Goal: Register for event/course

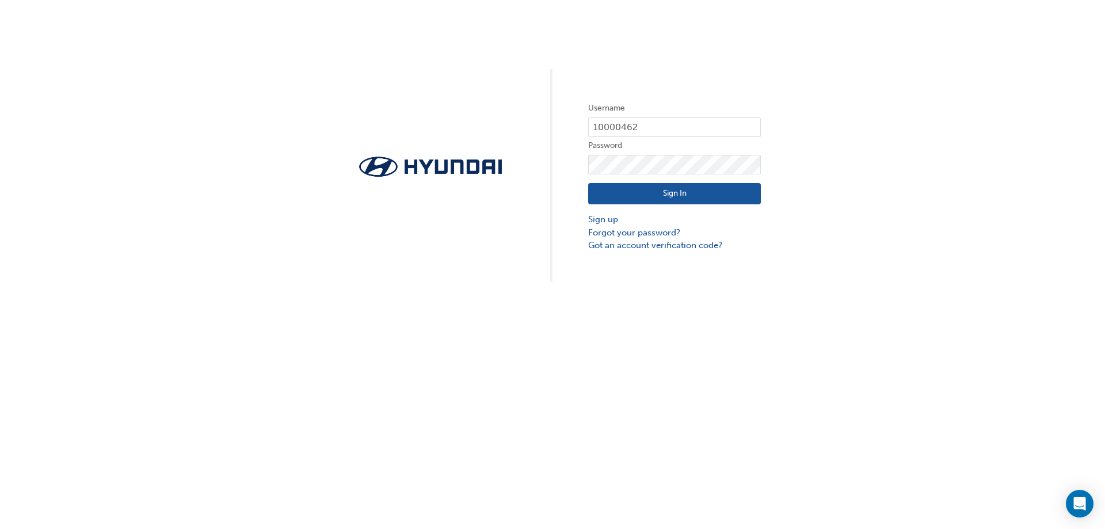
click at [634, 197] on button "Sign In" at bounding box center [674, 194] width 173 height 22
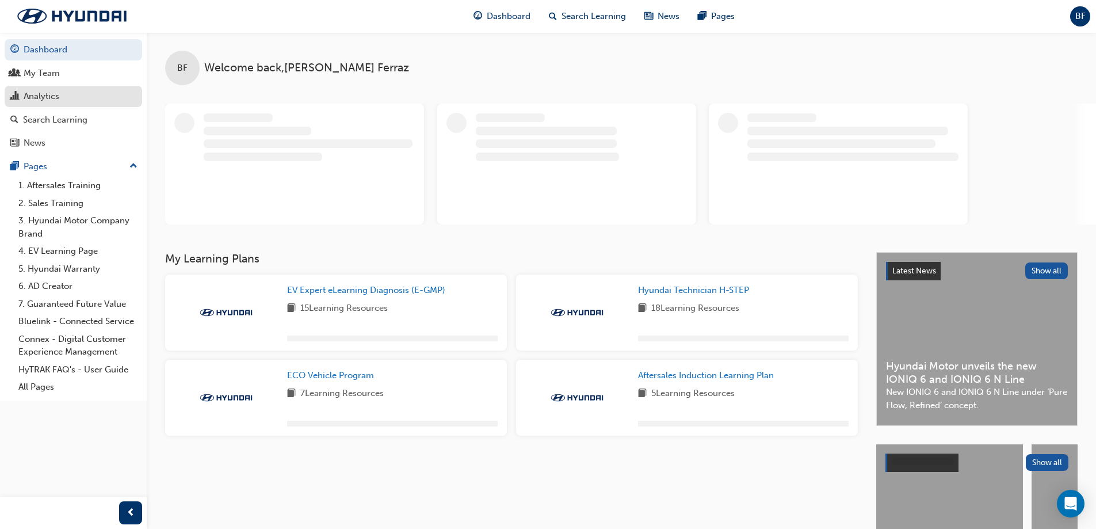
click at [44, 93] on div "Analytics" at bounding box center [42, 96] width 36 height 13
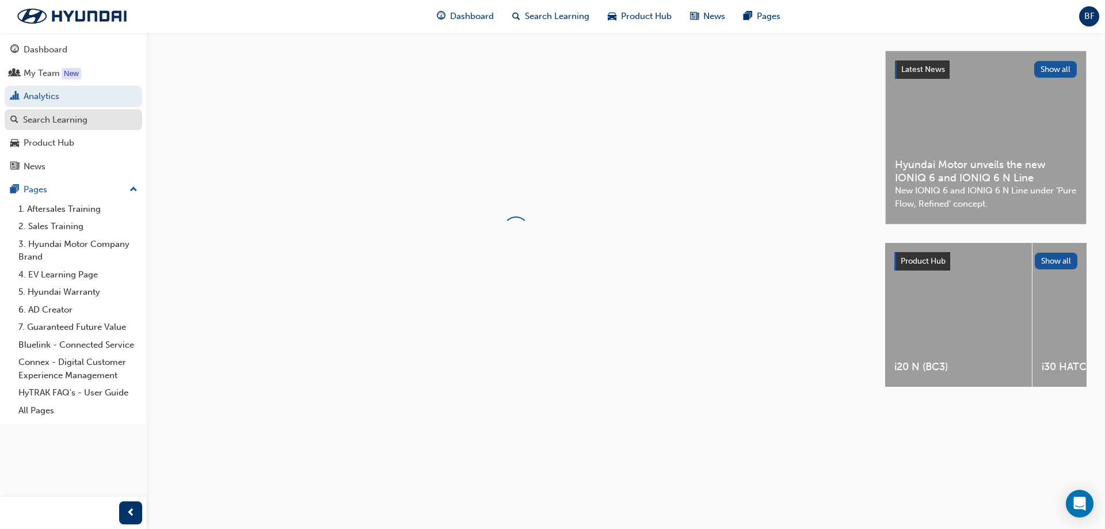
click at [49, 119] on div "Search Learning" at bounding box center [55, 119] width 64 height 13
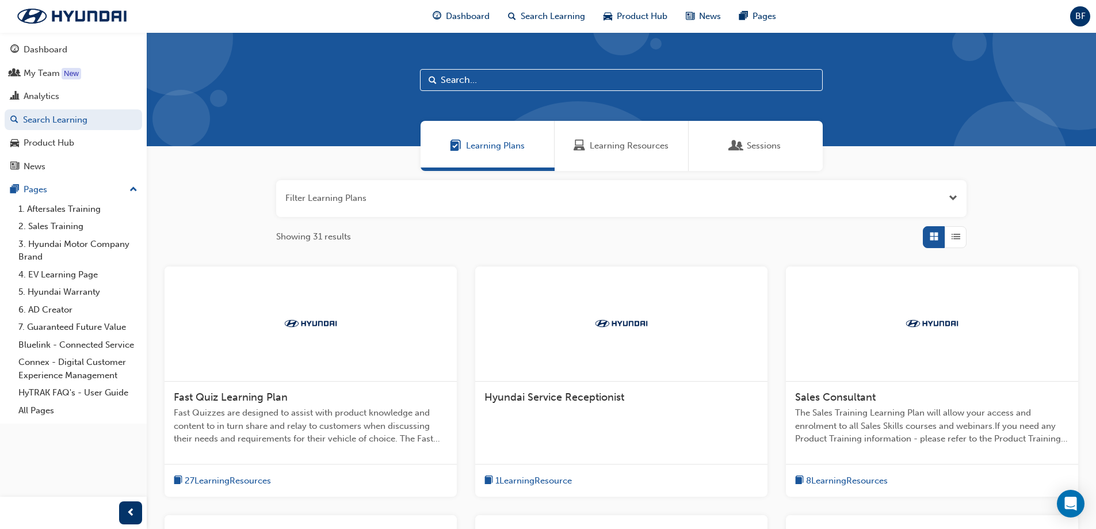
click at [559, 77] on input "text" at bounding box center [621, 80] width 403 height 22
type input "master"
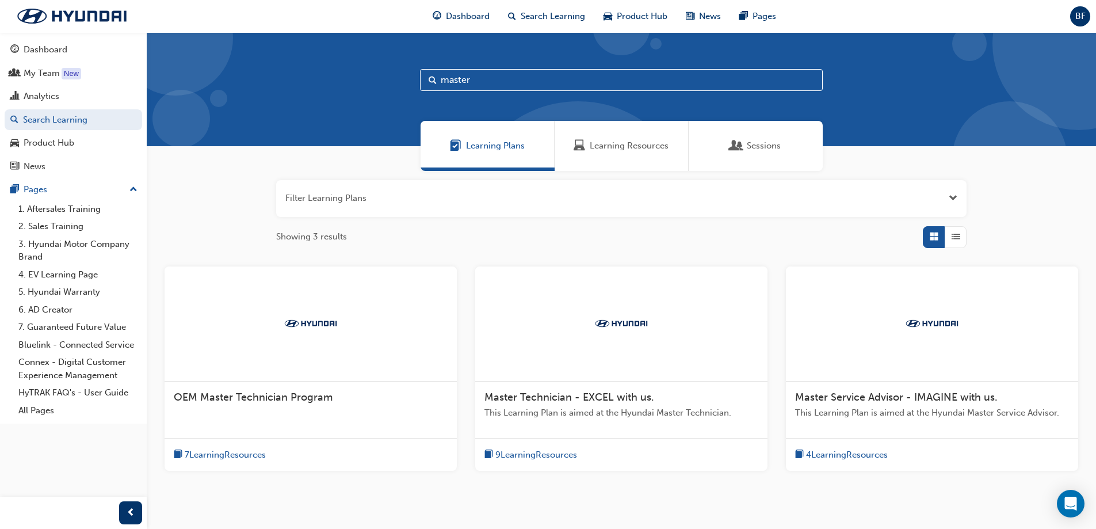
click at [772, 142] on span "Sessions" at bounding box center [764, 145] width 34 height 13
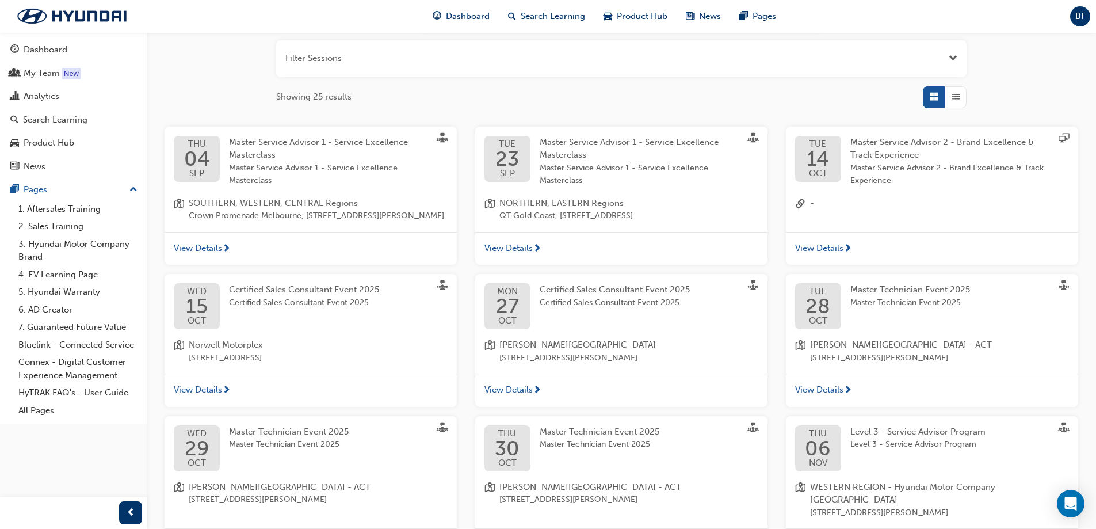
scroll to position [173, 0]
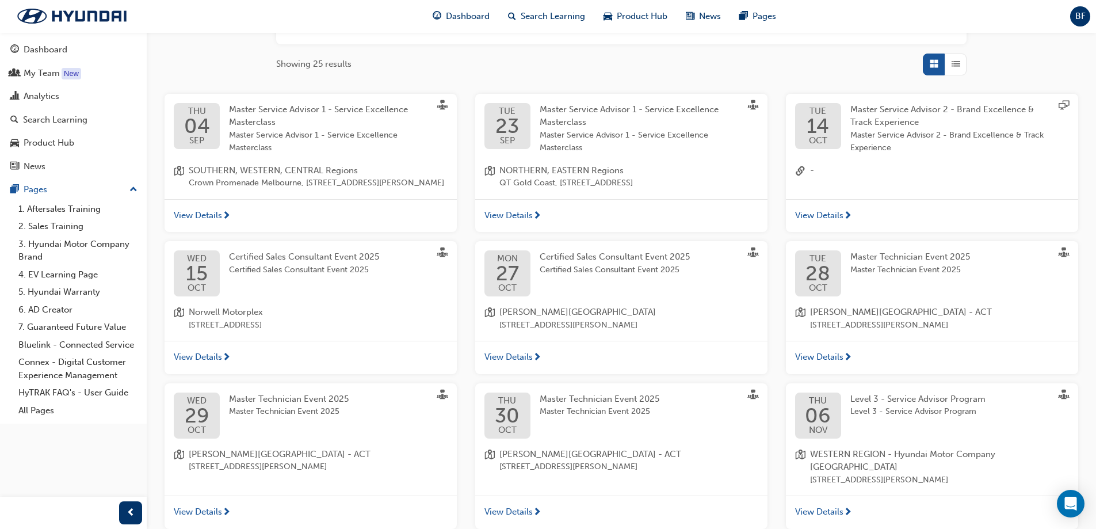
click at [830, 358] on span "View Details" at bounding box center [819, 356] width 48 height 13
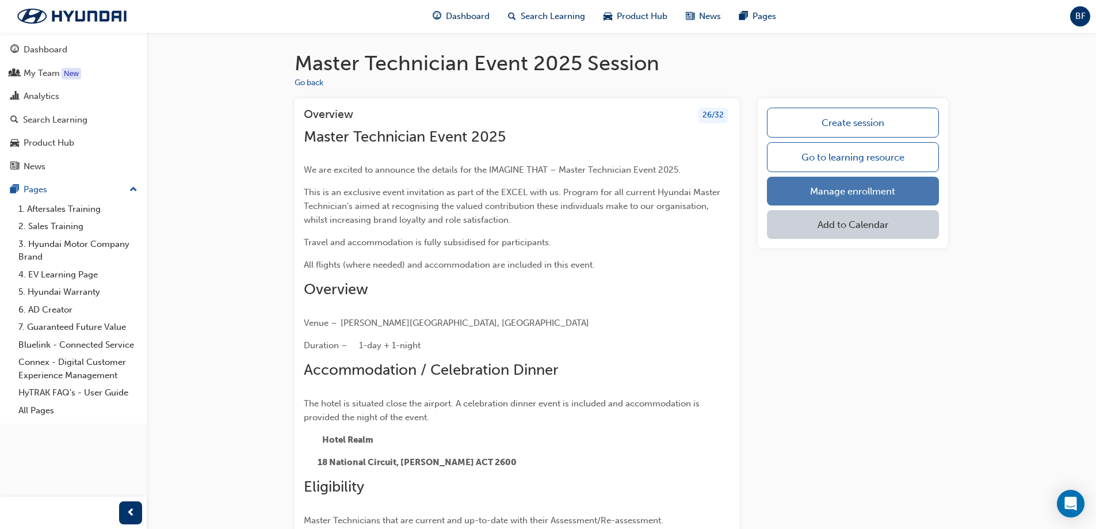
click at [847, 198] on link "Manage enrollment" at bounding box center [853, 191] width 172 height 29
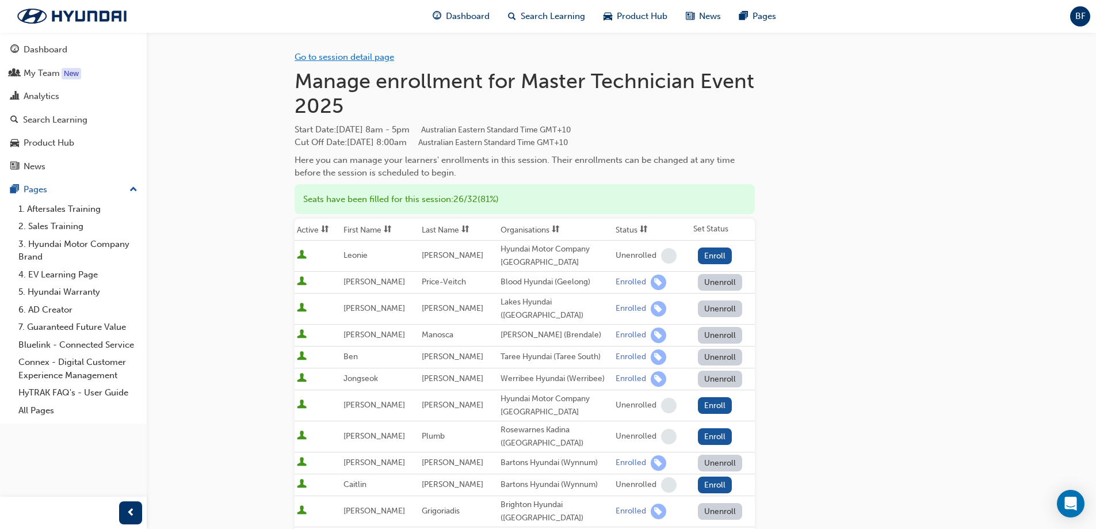
click at [338, 58] on link "Go to session detail page" at bounding box center [345, 57] width 100 height 10
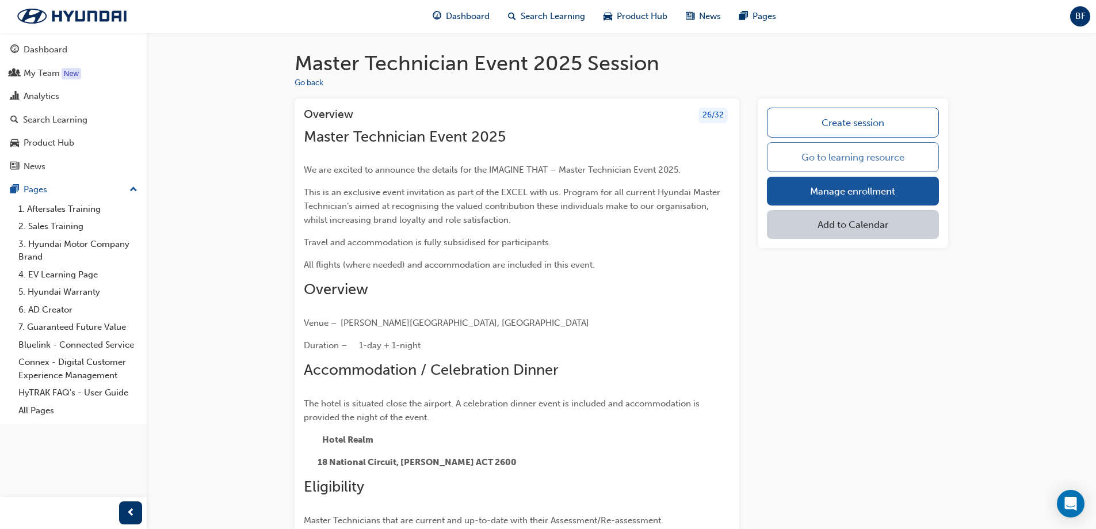
click at [831, 159] on link "Go to learning resource" at bounding box center [853, 157] width 172 height 30
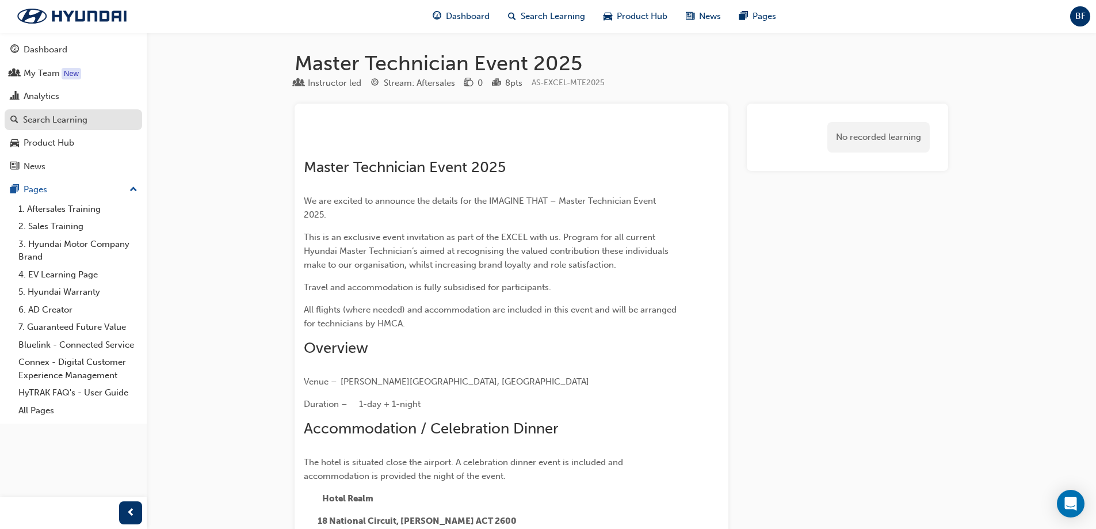
click at [74, 127] on link "Search Learning" at bounding box center [74, 119] width 138 height 21
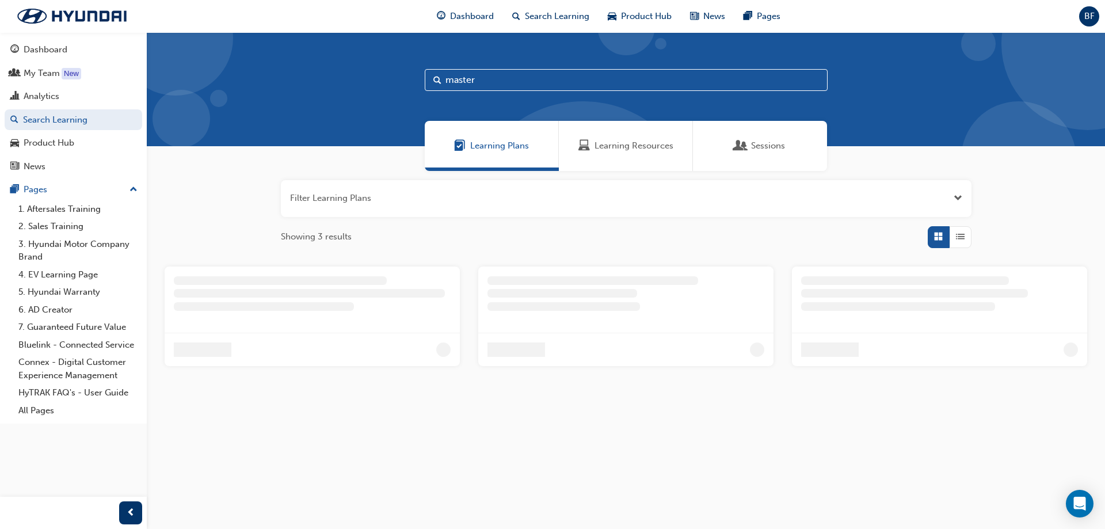
click at [775, 148] on span "Sessions" at bounding box center [768, 145] width 34 height 13
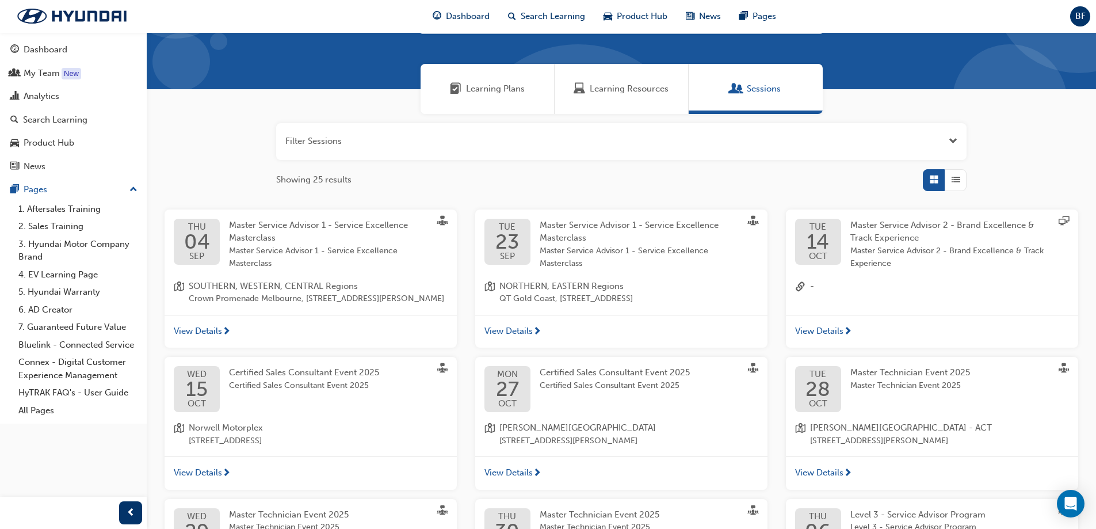
scroll to position [282, 0]
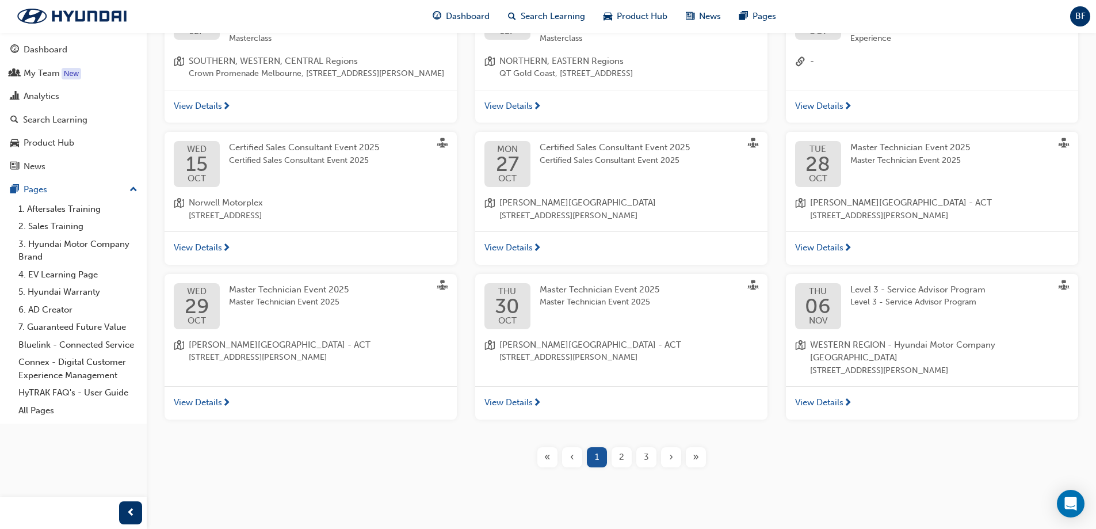
click at [274, 296] on span "Master Technician Event 2025" at bounding box center [289, 302] width 120 height 13
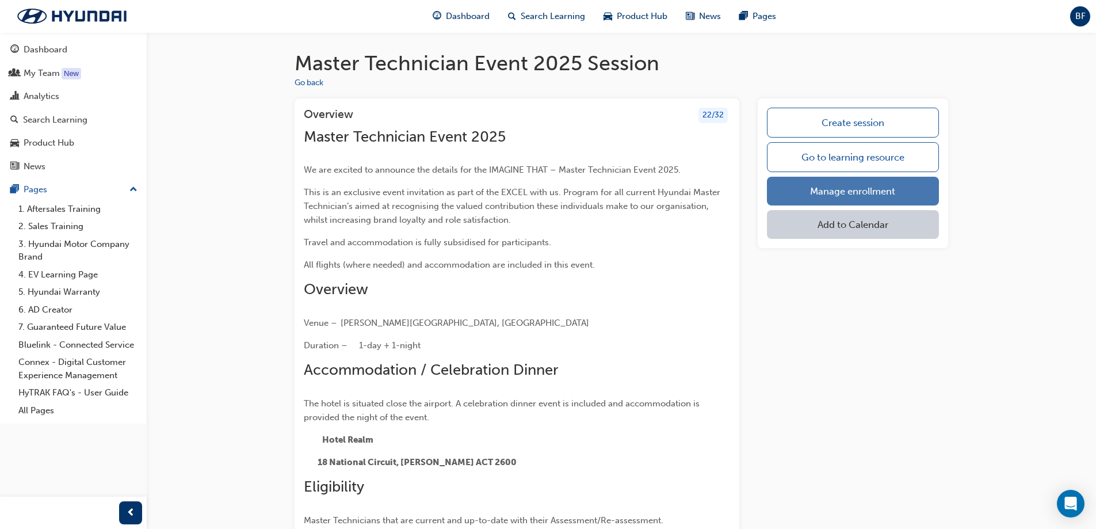
click at [856, 192] on link "Manage enrollment" at bounding box center [853, 191] width 172 height 29
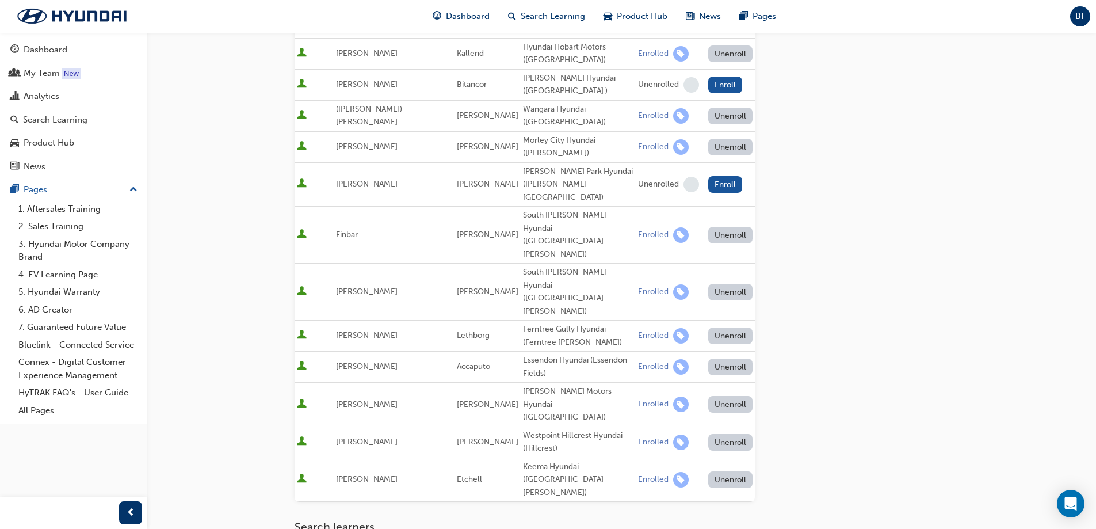
scroll to position [803, 0]
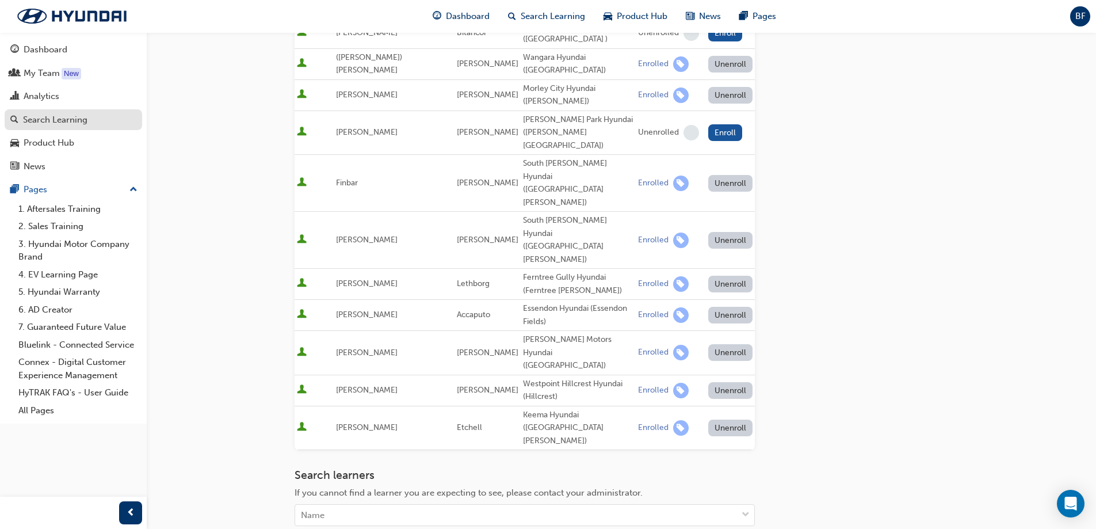
click at [51, 117] on div "Search Learning" at bounding box center [55, 119] width 64 height 13
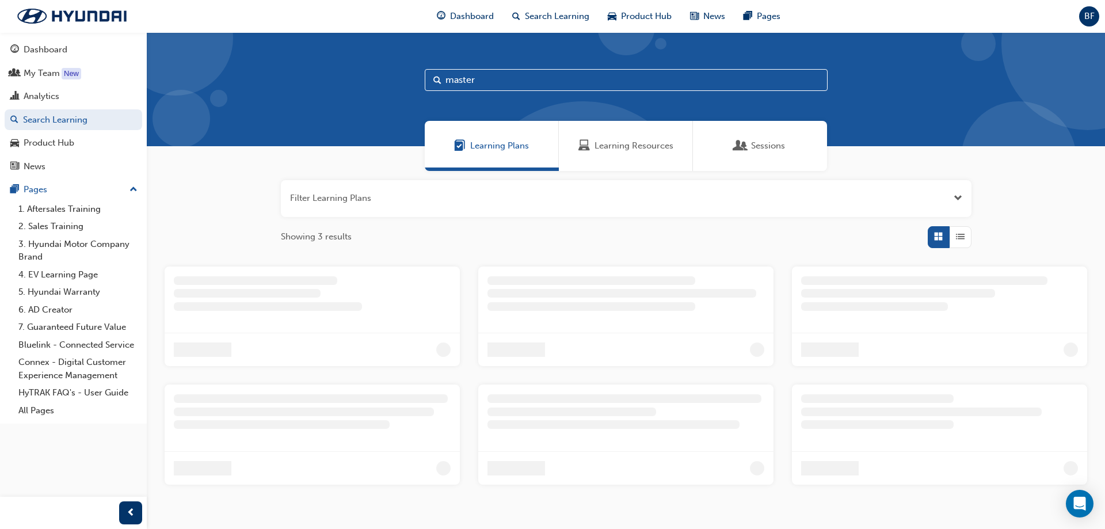
click at [765, 140] on span "Sessions" at bounding box center [768, 145] width 34 height 13
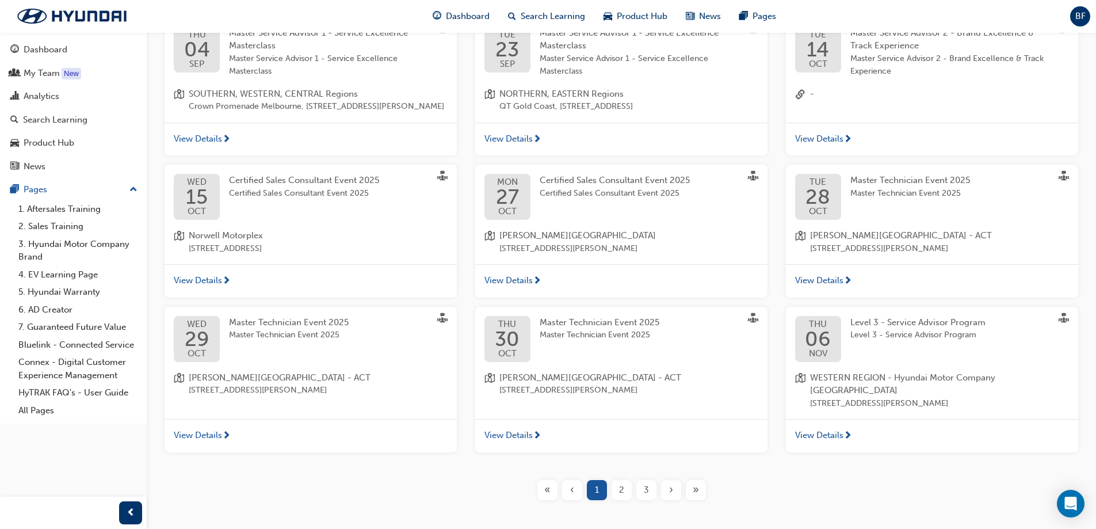
scroll to position [282, 0]
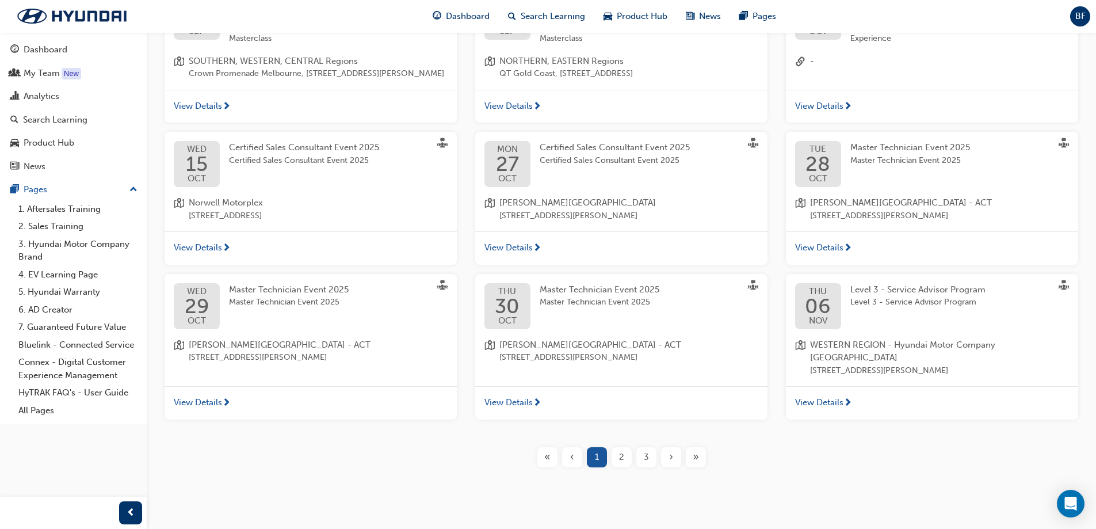
click at [575, 296] on span "Master Technician Event 2025" at bounding box center [600, 302] width 120 height 13
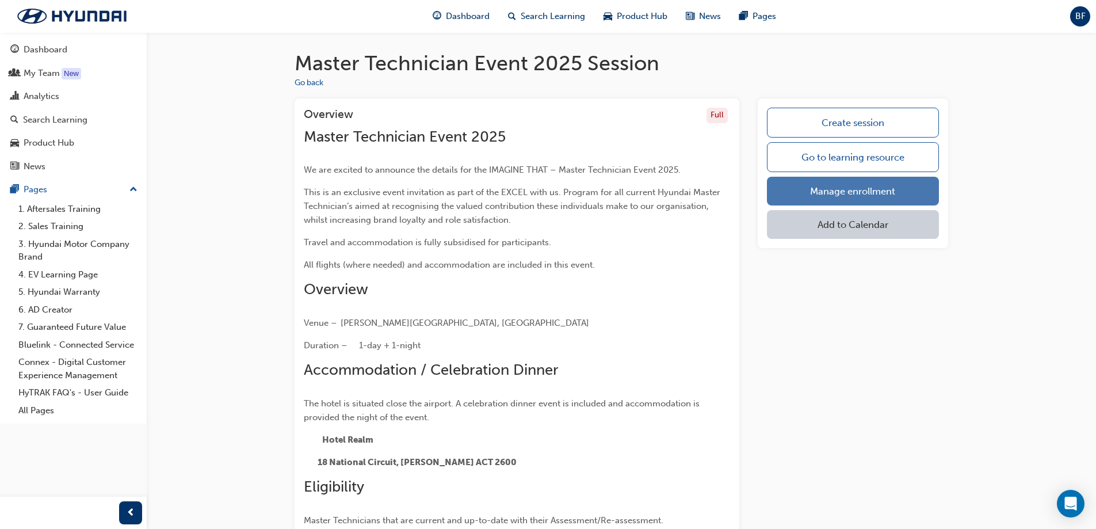
click at [860, 192] on link "Manage enrollment" at bounding box center [853, 191] width 172 height 29
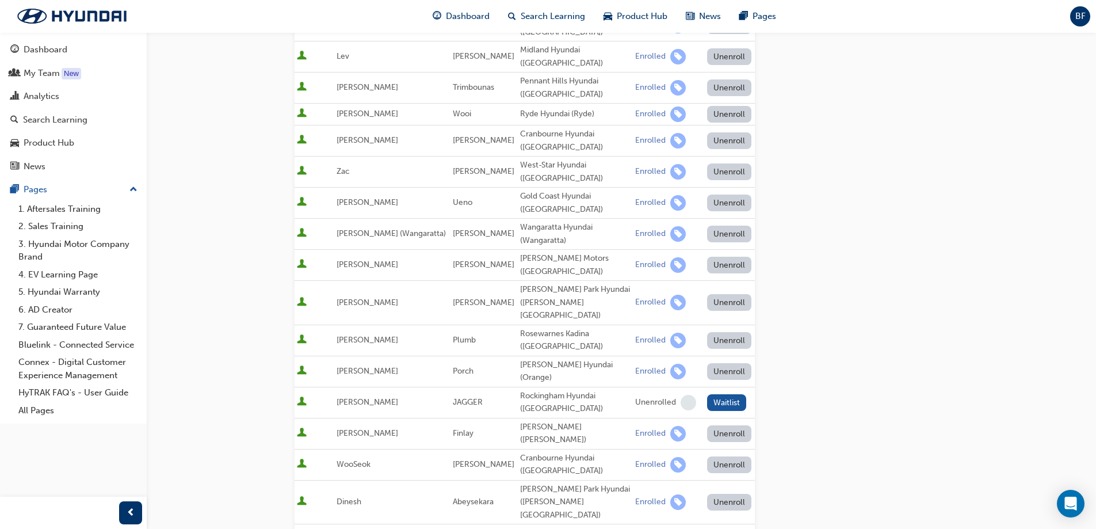
scroll to position [96, 0]
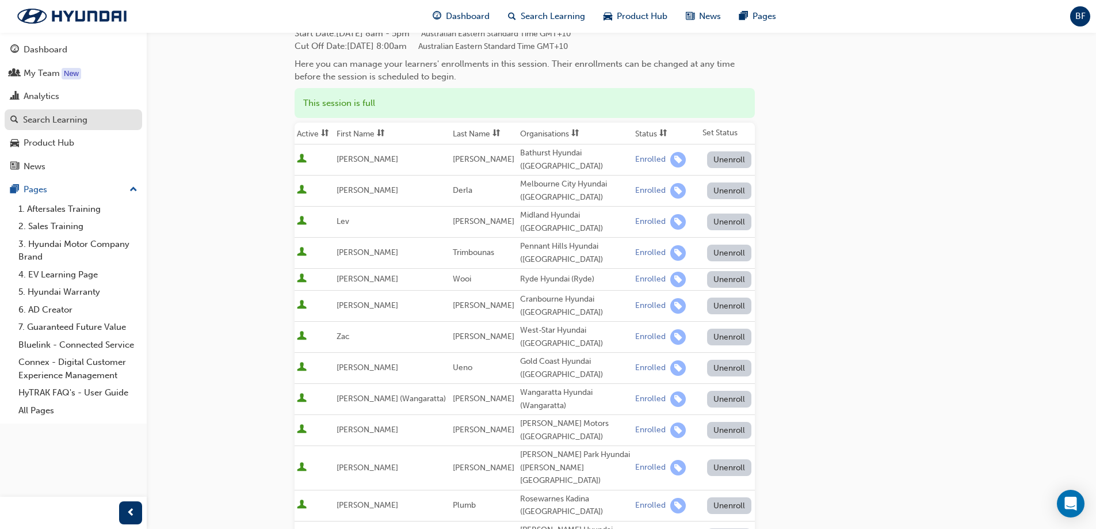
click at [55, 117] on div "Search Learning" at bounding box center [55, 119] width 64 height 13
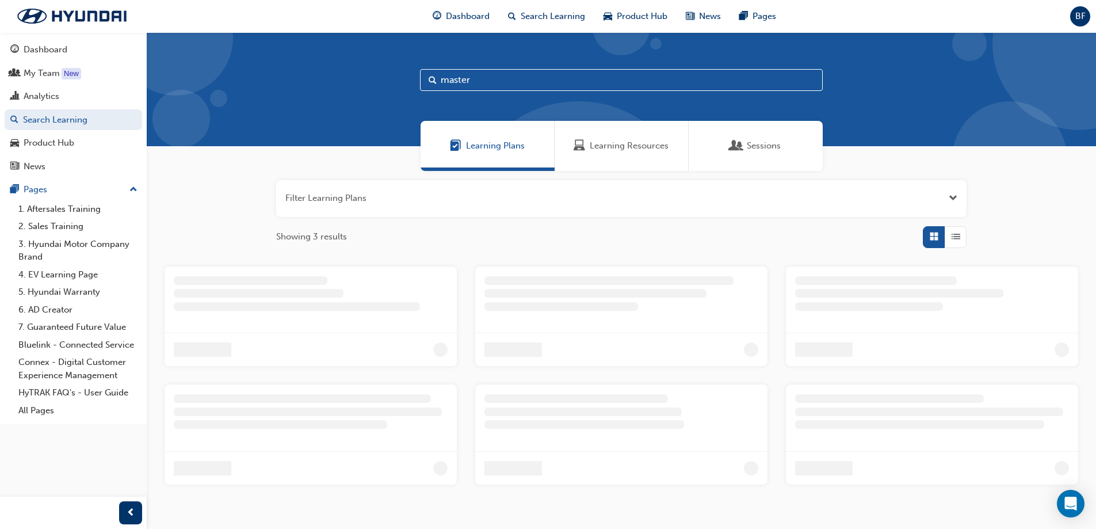
click at [763, 140] on span "Sessions" at bounding box center [764, 145] width 34 height 13
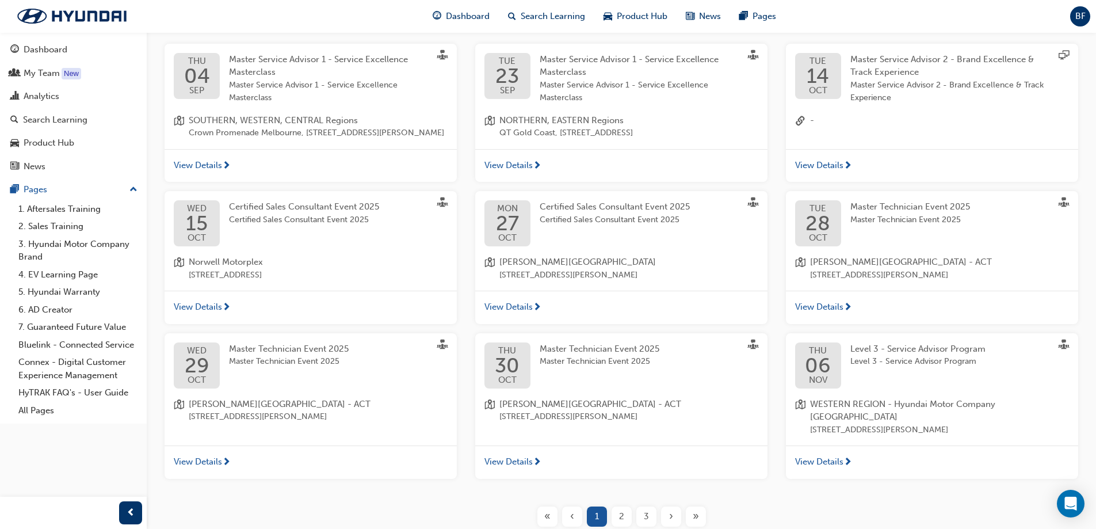
scroll to position [230, 0]
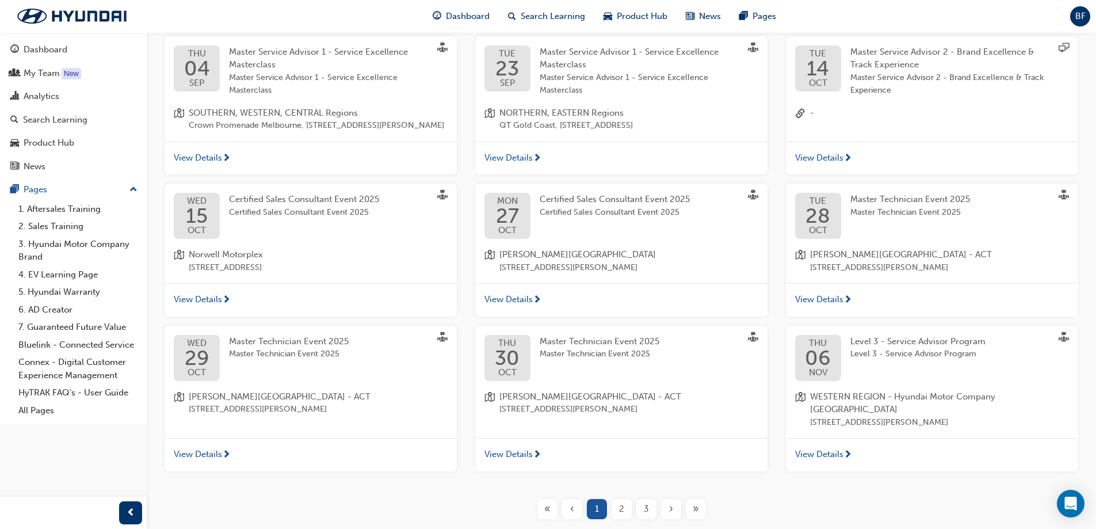
click at [287, 345] on span "Master Technician Event 2025" at bounding box center [289, 341] width 120 height 10
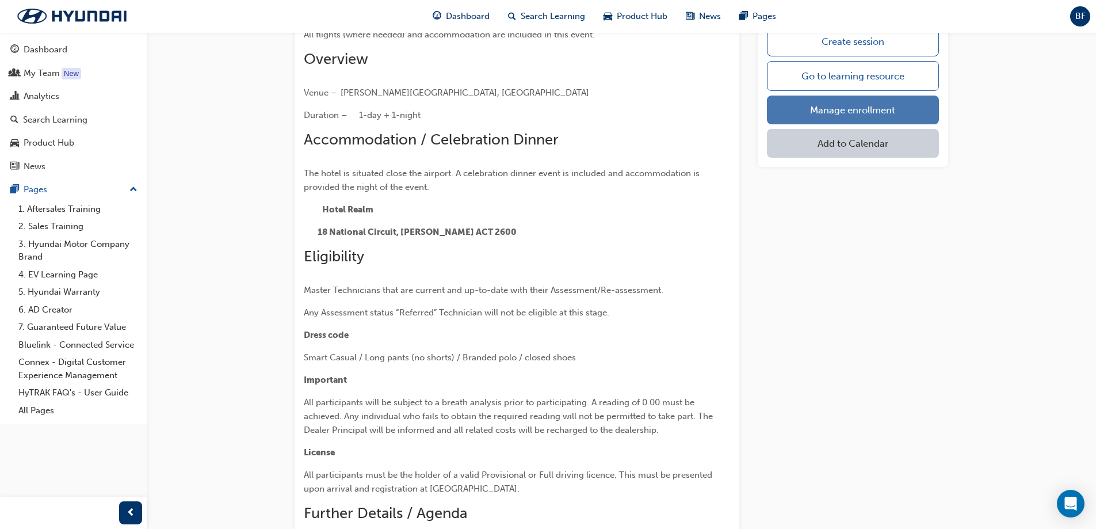
click at [820, 109] on link "Manage enrollment" at bounding box center [853, 110] width 172 height 29
